Goal: Task Accomplishment & Management: Manage account settings

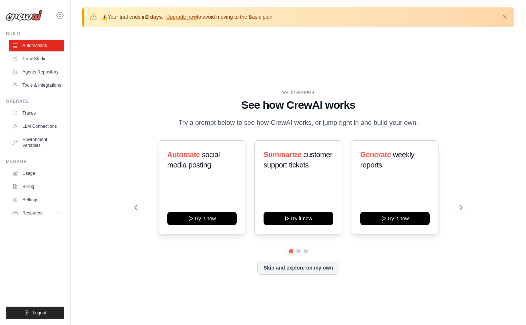
click at [58, 14] on icon at bounding box center [59, 15] width 9 height 9
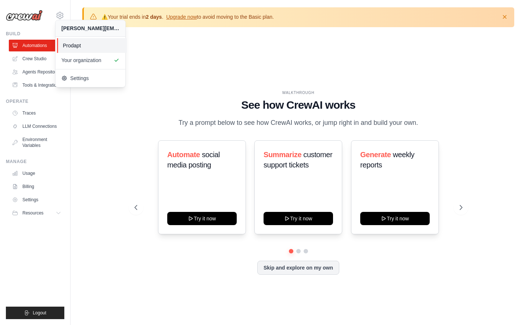
click at [93, 47] on span "Prodapt" at bounding box center [92, 45] width 58 height 7
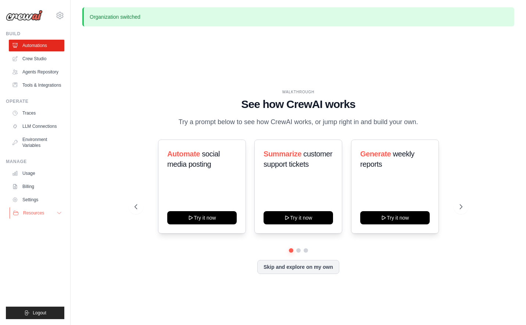
click at [41, 217] on button "Resources" at bounding box center [37, 213] width 55 height 12
click at [33, 174] on link "Usage" at bounding box center [37, 174] width 55 height 12
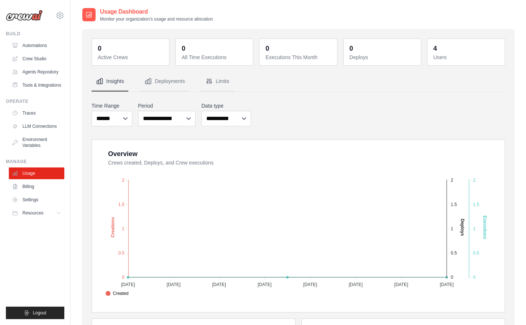
click at [225, 92] on div "**********" at bounding box center [298, 288] width 413 height 433
click at [216, 83] on button "Limits" at bounding box center [217, 82] width 33 height 20
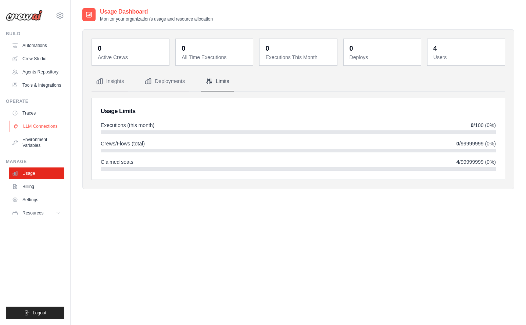
click at [31, 129] on link "LLM Connections" at bounding box center [37, 127] width 55 height 12
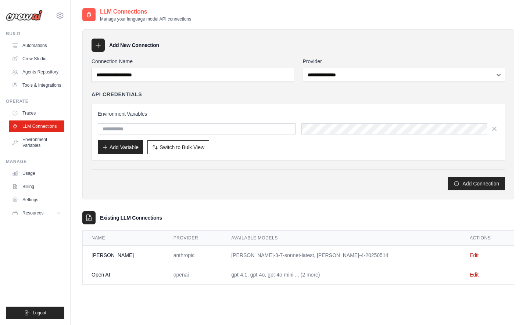
drag, startPoint x: 227, startPoint y: 255, endPoint x: 349, endPoint y: 254, distance: 121.6
click at [349, 254] on td "claude-3-7-sonnet-latest, claude-sonnet-4-20250514" at bounding box center [341, 255] width 238 height 19
click at [461, 250] on td "Edit" at bounding box center [487, 255] width 53 height 19
click at [470, 254] on link "Edit" at bounding box center [474, 255] width 9 height 6
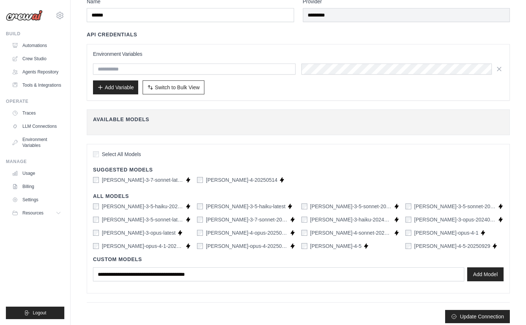
scroll to position [40, 0]
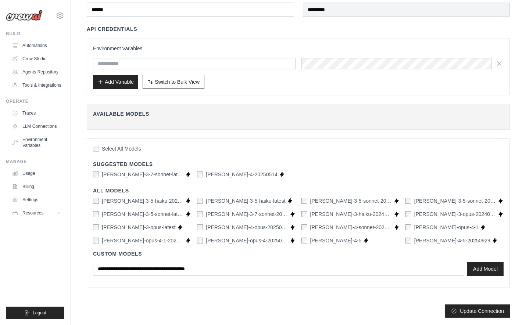
click at [308, 240] on div "claude-sonnet-4-5" at bounding box center [331, 240] width 60 height 7
click at [299, 243] on div "claude-3-5-haiku-20241022 Supports Crew Studio claude-3-5-haiku-latest Supports…" at bounding box center [298, 220] width 410 height 47
click at [89, 267] on div "Select All Models Suggested Models claude-3-7-sonnet-latest Supports Crew Studi…" at bounding box center [298, 214] width 423 height 150
click at [466, 309] on button "Update Connection" at bounding box center [477, 310] width 65 height 13
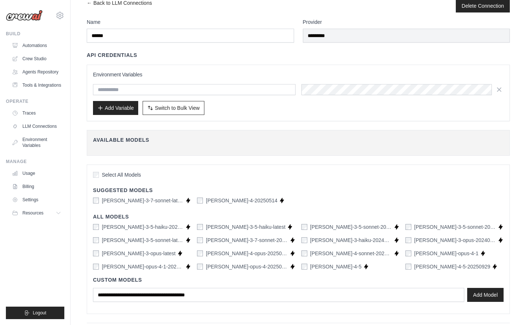
scroll to position [33, 0]
click at [38, 45] on link "Automations" at bounding box center [37, 46] width 55 height 12
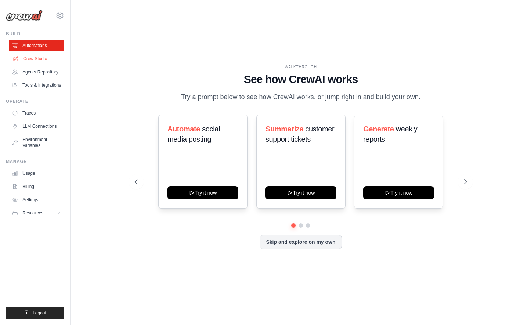
click at [35, 54] on link "Crew Studio" at bounding box center [37, 59] width 55 height 12
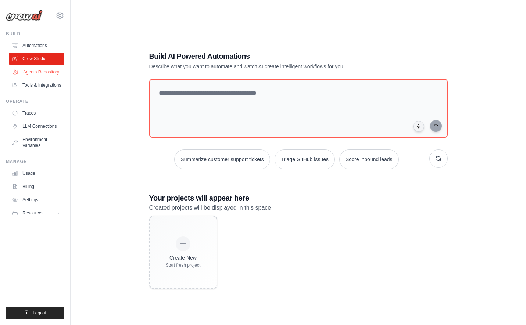
click at [45, 70] on link "Agents Repository" at bounding box center [37, 72] width 55 height 12
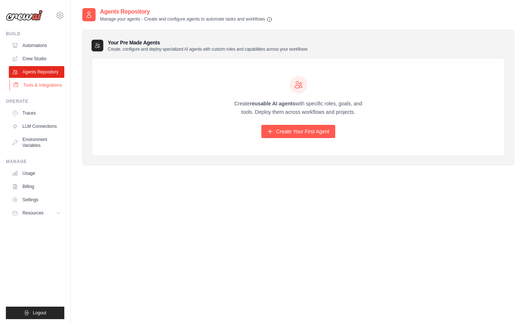
click at [35, 86] on link "Tools & Integrations" at bounding box center [37, 85] width 55 height 12
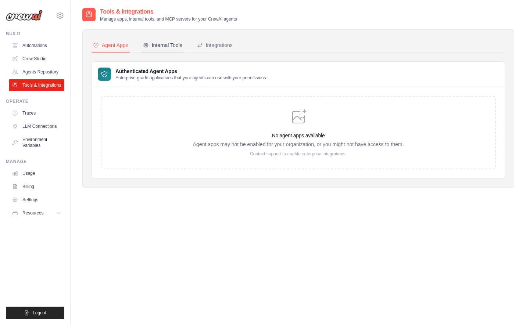
click at [157, 43] on div "Internal Tools" at bounding box center [162, 45] width 39 height 7
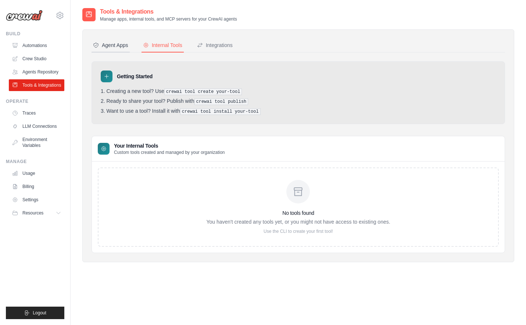
click at [113, 40] on button "Agent Apps" at bounding box center [111, 46] width 38 height 14
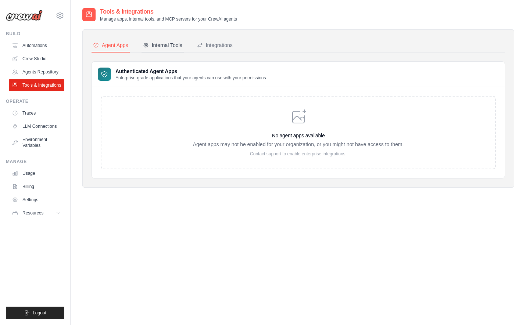
click at [158, 45] on div "Internal Tools" at bounding box center [162, 45] width 39 height 7
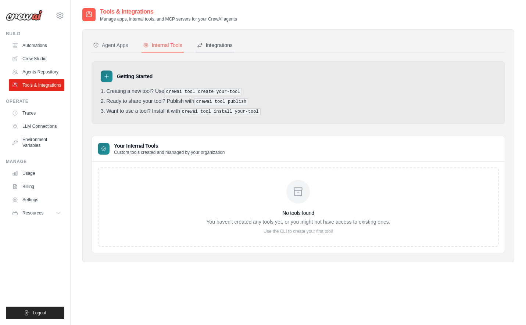
click at [205, 44] on div "Integrations" at bounding box center [215, 45] width 36 height 7
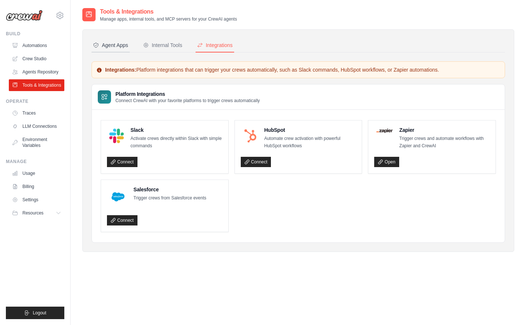
click at [121, 42] on div "Agent Apps" at bounding box center [110, 45] width 35 height 7
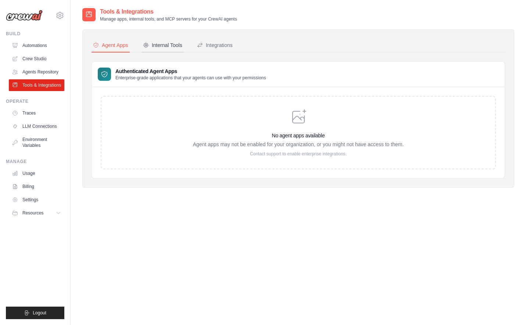
click at [165, 46] on div "Internal Tools" at bounding box center [162, 45] width 39 height 7
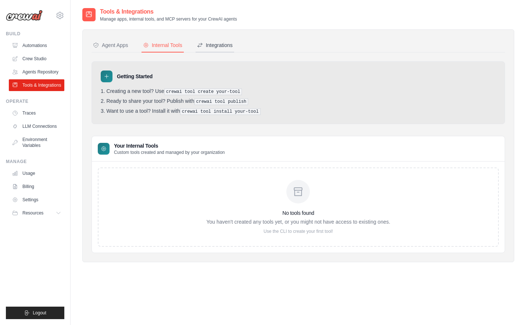
click at [206, 45] on div "Integrations" at bounding box center [215, 45] width 36 height 7
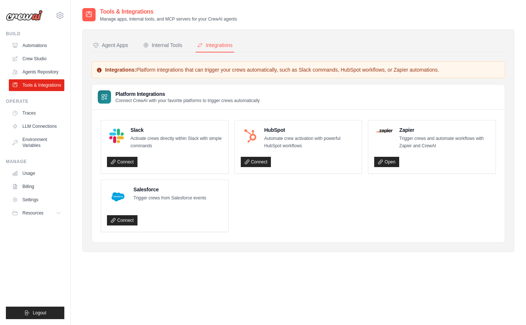
click at [142, 45] on button "Internal Tools" at bounding box center [162, 46] width 42 height 14
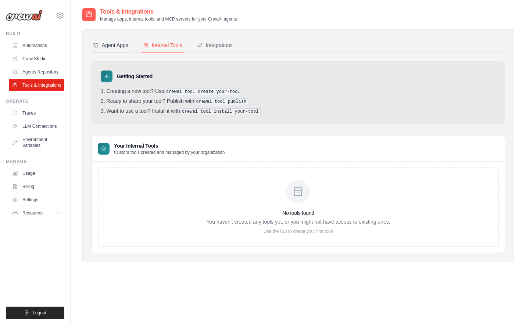
click at [123, 46] on div "Agent Apps" at bounding box center [110, 45] width 35 height 7
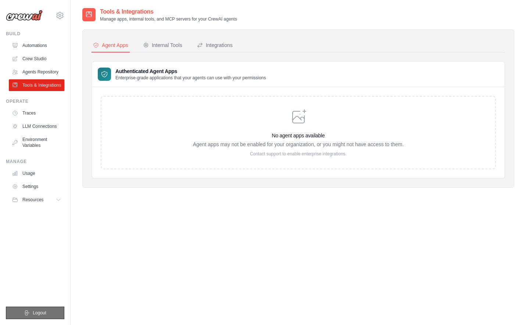
click at [54, 307] on button "Logout" at bounding box center [35, 313] width 58 height 12
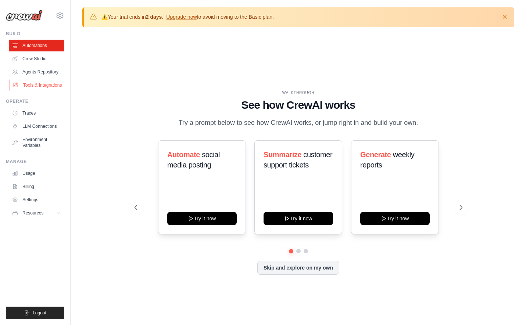
click at [43, 85] on link "Tools & Integrations" at bounding box center [37, 85] width 55 height 12
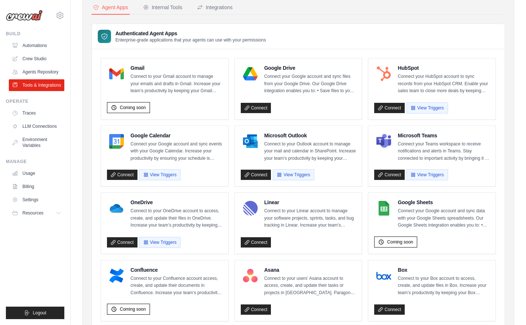
scroll to position [68, 0]
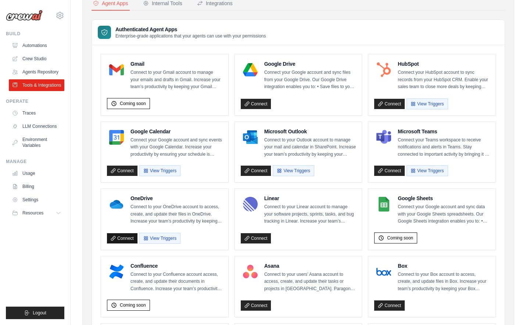
click at [119, 238] on link "Connect" at bounding box center [122, 238] width 31 height 10
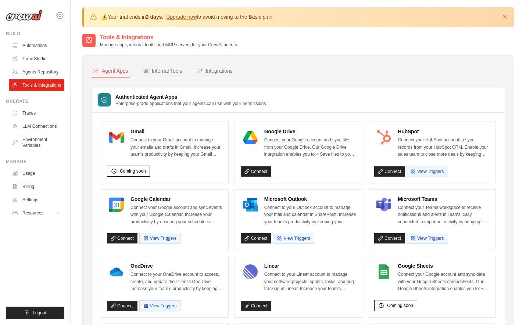
click at [62, 14] on icon at bounding box center [60, 15] width 7 height 6
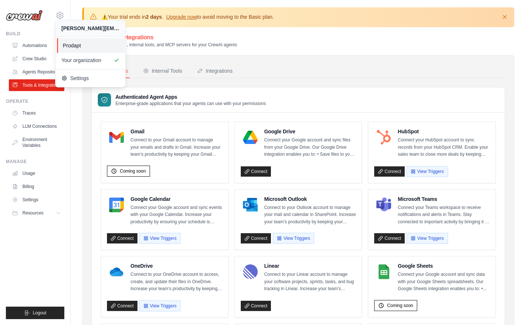
click at [65, 46] on span "Prodapt" at bounding box center [92, 45] width 58 height 7
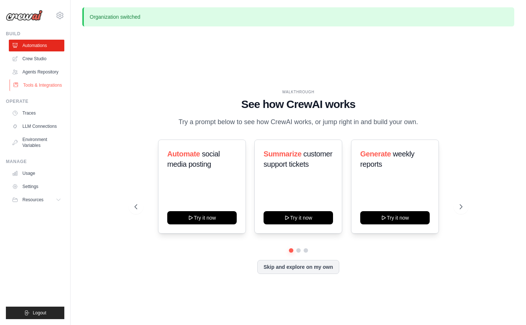
click at [37, 89] on link "Tools & Integrations" at bounding box center [37, 85] width 55 height 12
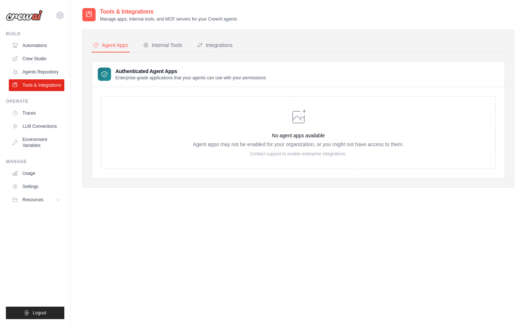
click at [137, 102] on div "No agent apps available Agent apps may not be enabled for your organization, or…" at bounding box center [298, 132] width 395 height 73
click at [148, 45] on div "Internal Tools" at bounding box center [162, 45] width 39 height 7
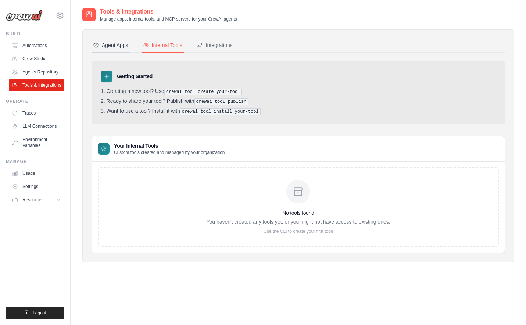
click at [119, 41] on button "Agent Apps" at bounding box center [111, 46] width 38 height 14
